Goal: Find specific page/section: Find specific page/section

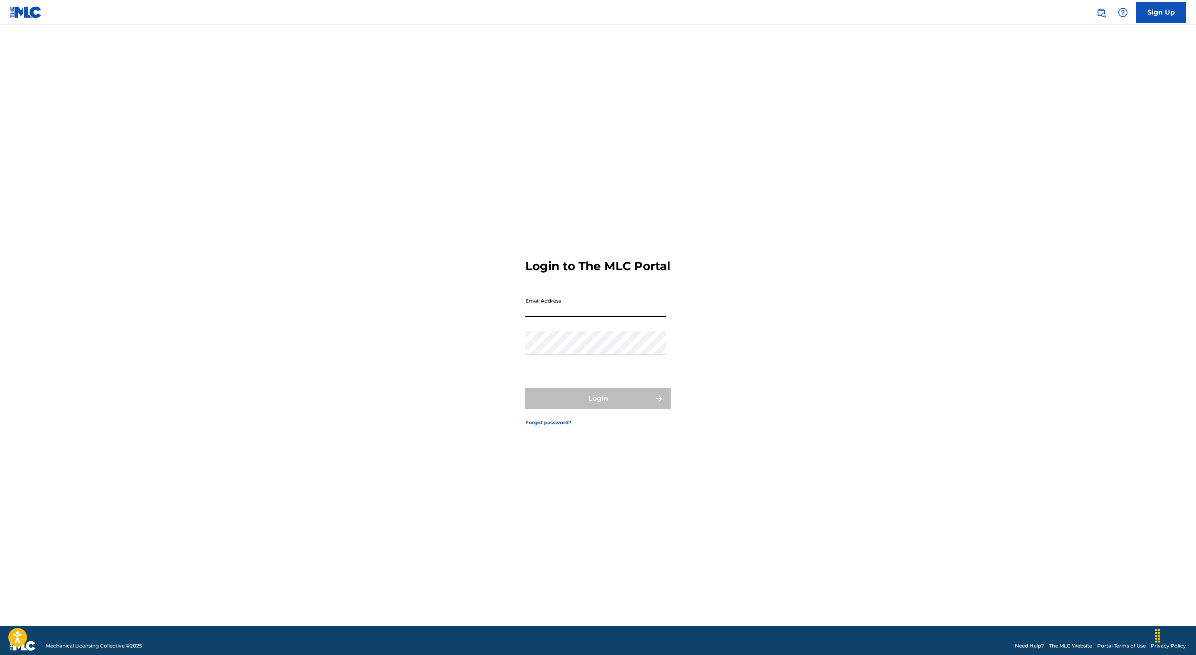
click at [582, 317] on input "Email Address" at bounding box center [595, 305] width 140 height 24
type input "[PERSON_NAME][EMAIL_ADDRESS][PERSON_NAME][DOMAIN_NAME]"
click at [611, 409] on button "Login" at bounding box center [597, 398] width 145 height 21
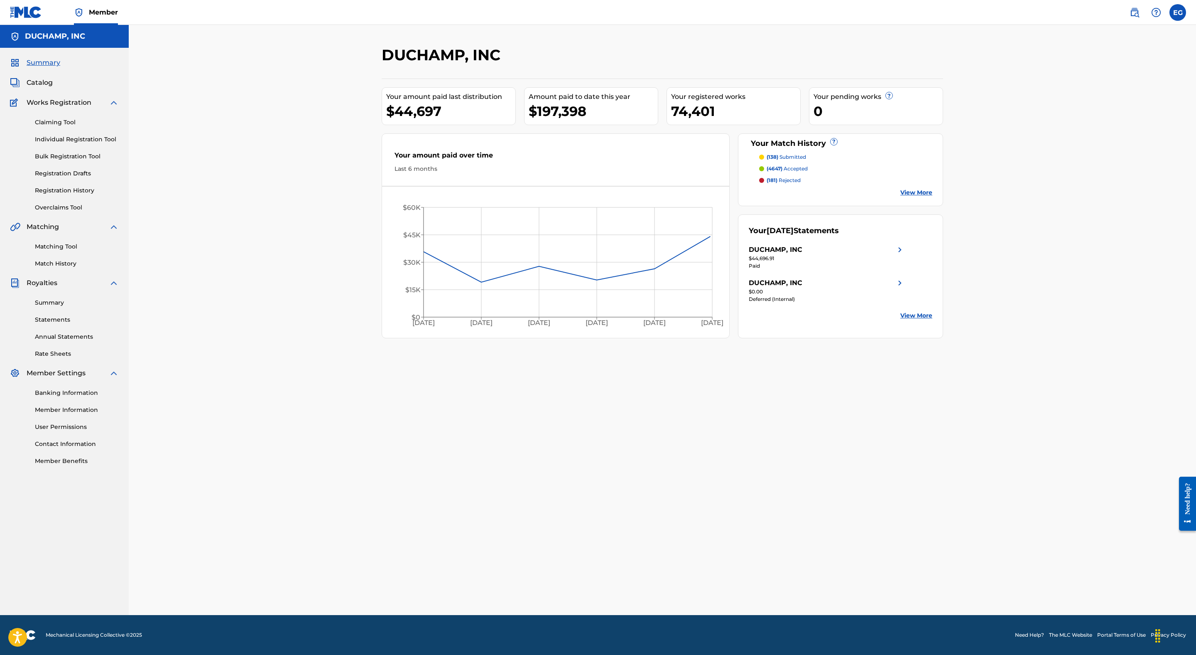
click at [58, 266] on link "Match History" at bounding box center [77, 263] width 84 height 9
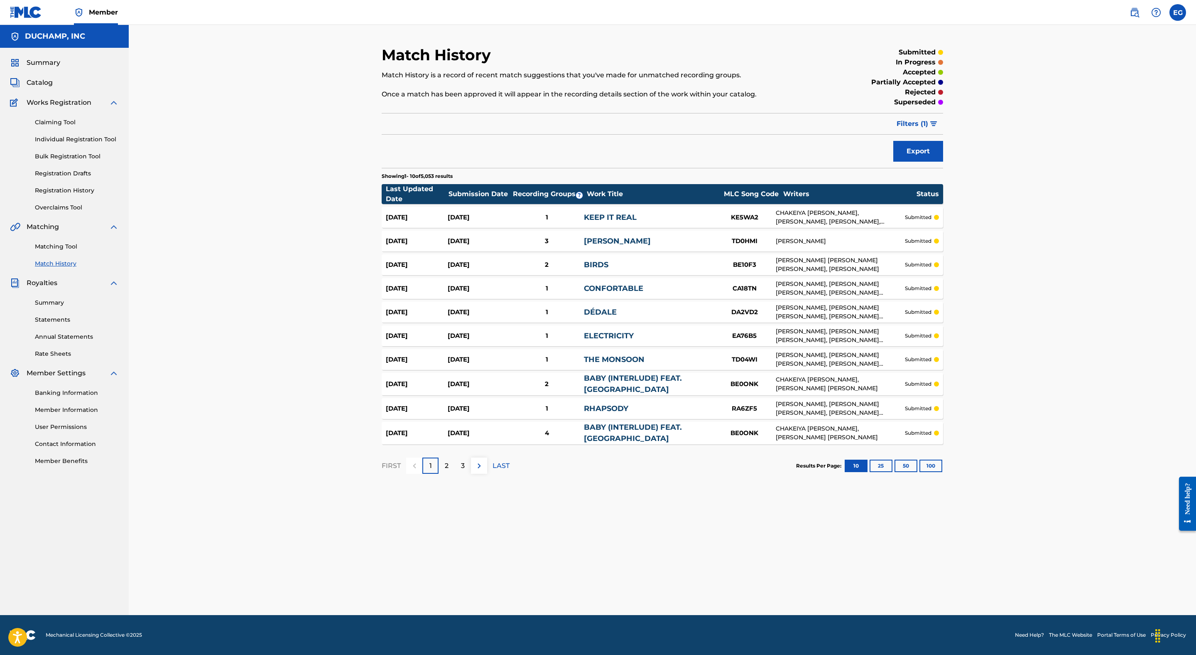
click at [930, 466] on button "100" at bounding box center [931, 465] width 23 height 12
